Goal: Transaction & Acquisition: Subscribe to service/newsletter

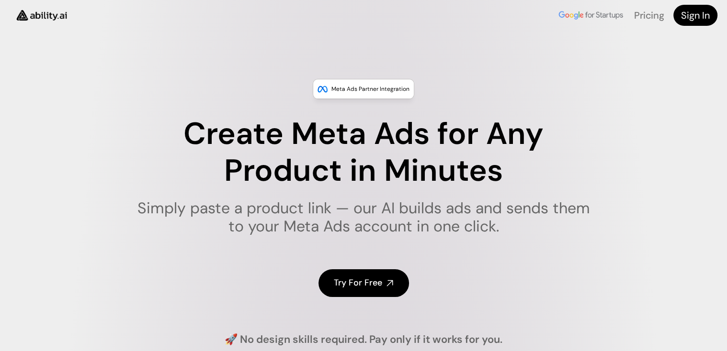
click at [701, 19] on h4 "Sign In" at bounding box center [695, 15] width 29 height 13
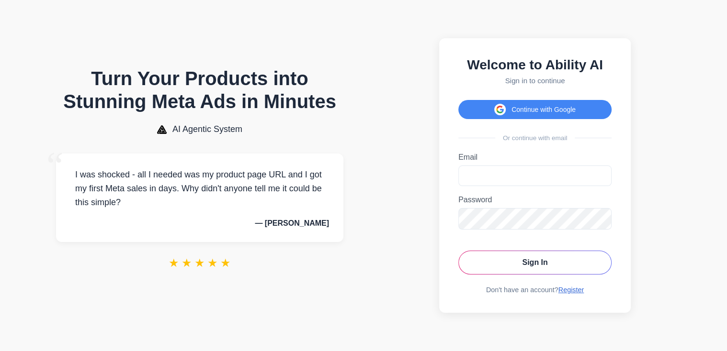
click at [571, 290] on link "Register" at bounding box center [571, 290] width 26 height 8
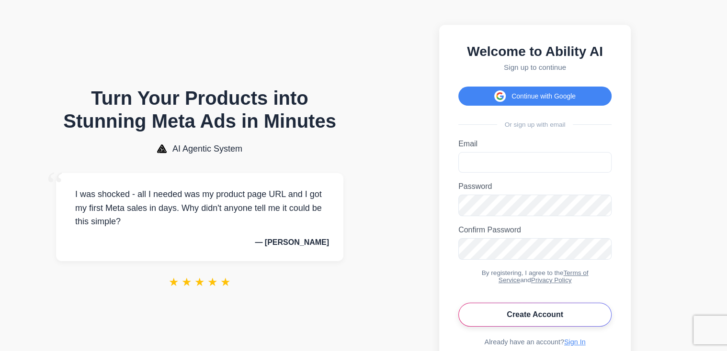
click at [551, 319] on button "Create Account" at bounding box center [534, 315] width 153 height 24
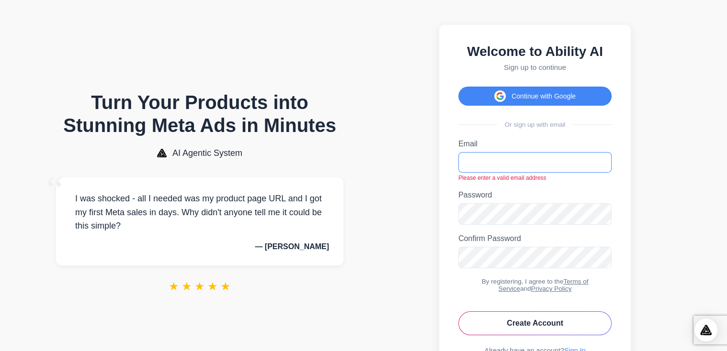
click at [518, 165] on input "Email" at bounding box center [534, 162] width 153 height 21
type input "**********"
click at [458, 312] on button "Create Account" at bounding box center [534, 324] width 153 height 24
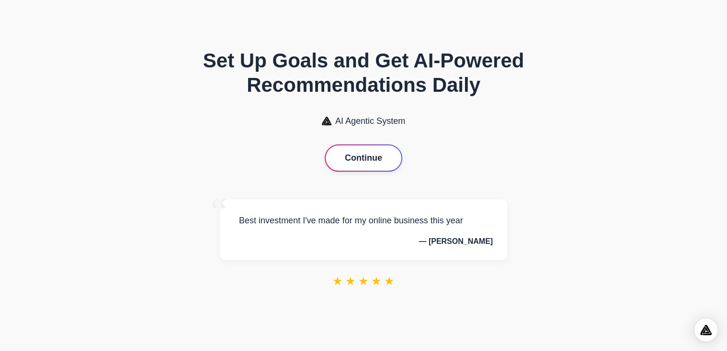
click at [362, 158] on button "Continue" at bounding box center [364, 158] width 76 height 25
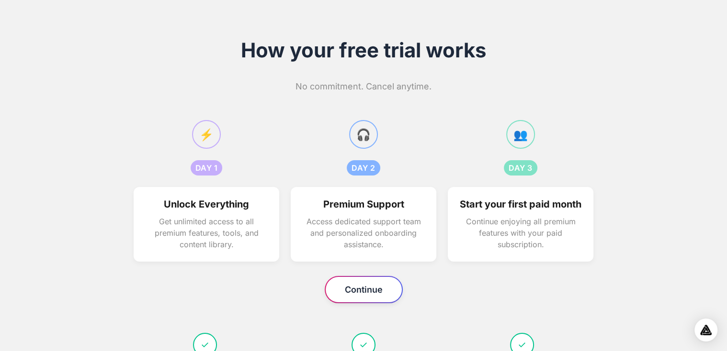
click at [362, 294] on button "Continue" at bounding box center [364, 289] width 76 height 25
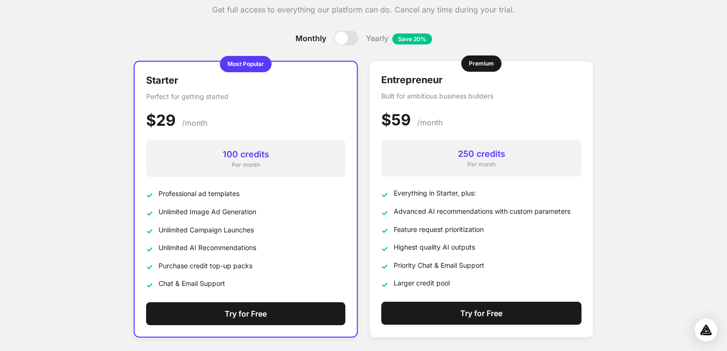
scroll to position [70, 0]
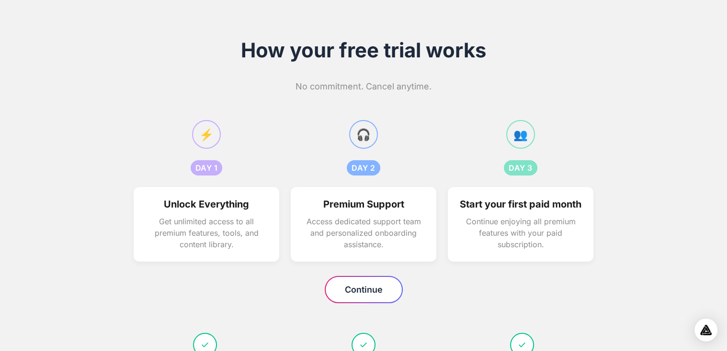
scroll to position [87, 0]
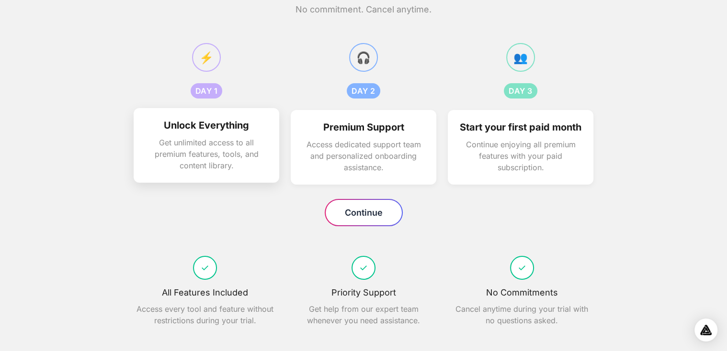
click at [163, 137] on p "Get unlimited access to all premium features, tools, and content library." at bounding box center [206, 154] width 123 height 34
click at [341, 206] on button "Continue" at bounding box center [364, 212] width 76 height 25
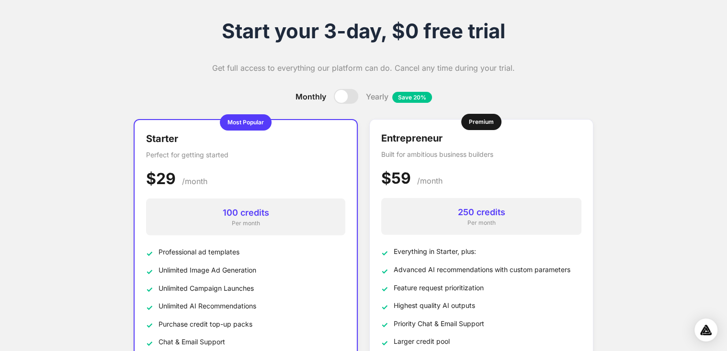
click at [404, 97] on span "Save 20%" at bounding box center [412, 97] width 40 height 11
